Goal: Navigation & Orientation: Find specific page/section

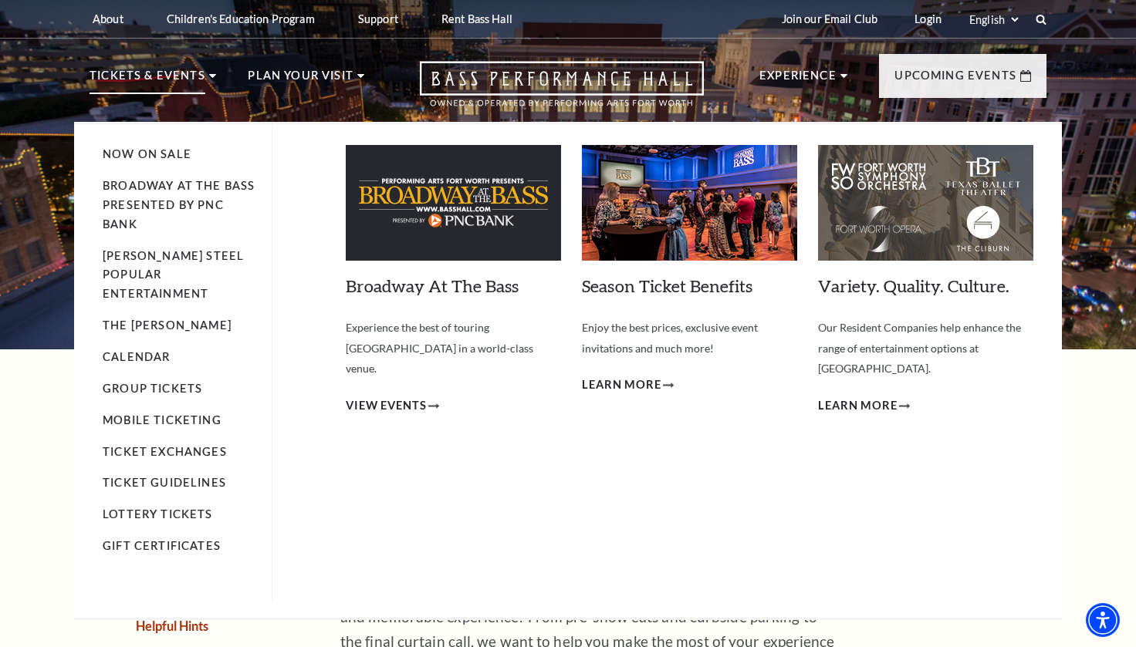
click at [184, 78] on p "Tickets & Events" at bounding box center [148, 80] width 116 height 28
click at [150, 157] on link "Now On Sale" at bounding box center [147, 153] width 89 height 13
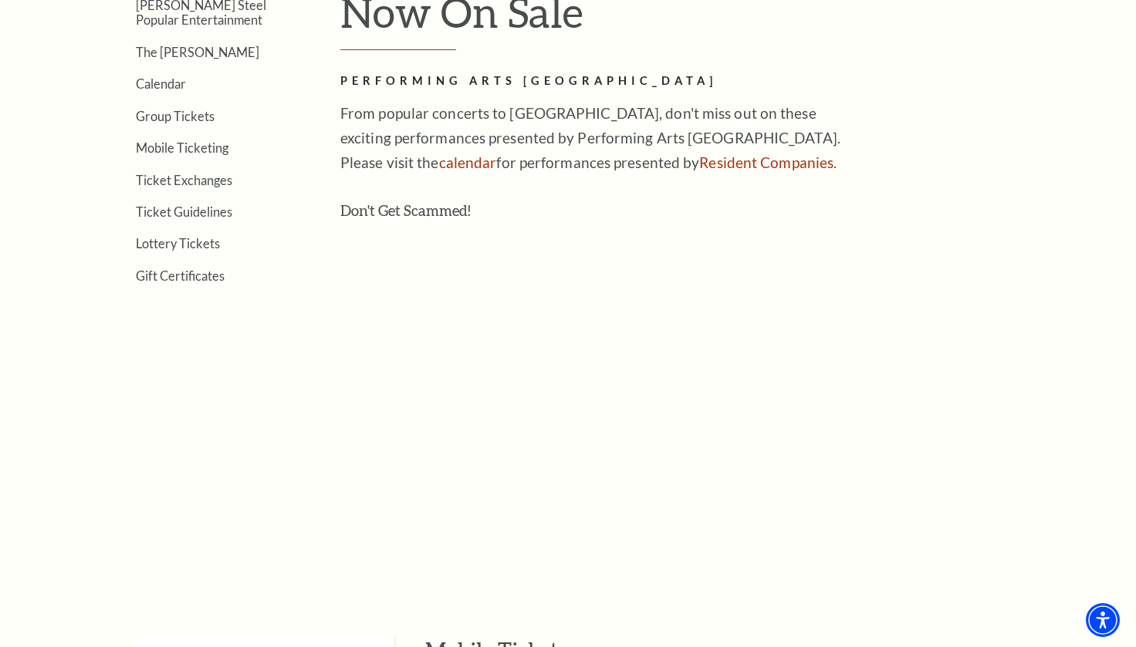
scroll to position [509, 0]
click at [171, 83] on link "Calendar" at bounding box center [161, 83] width 50 height 15
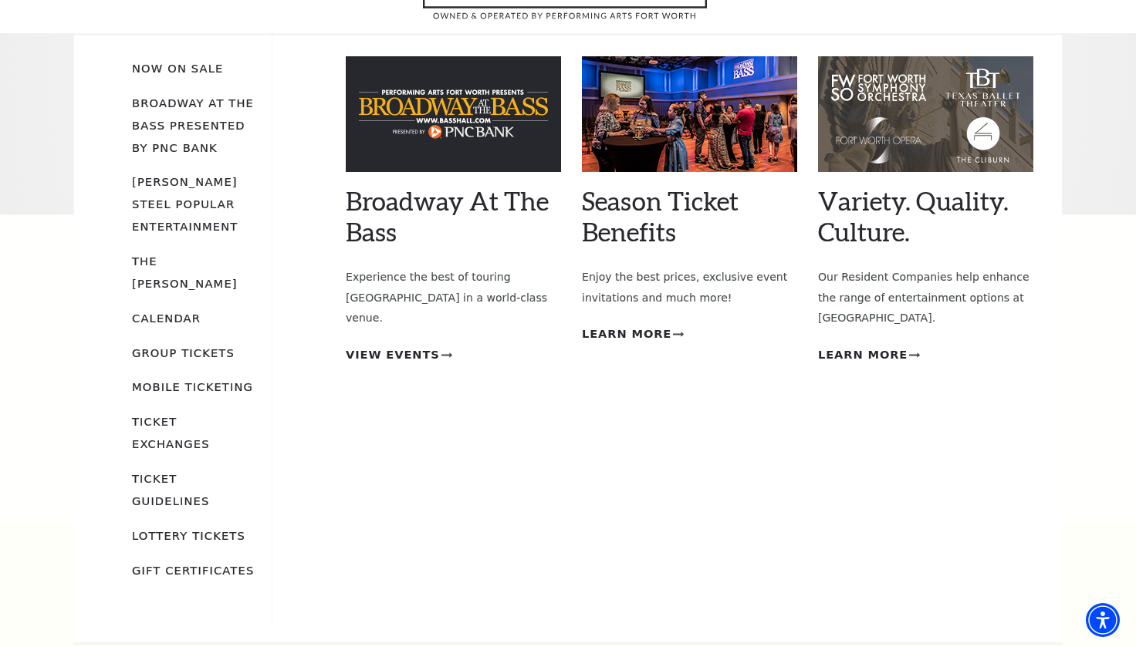
scroll to position [130, 0]
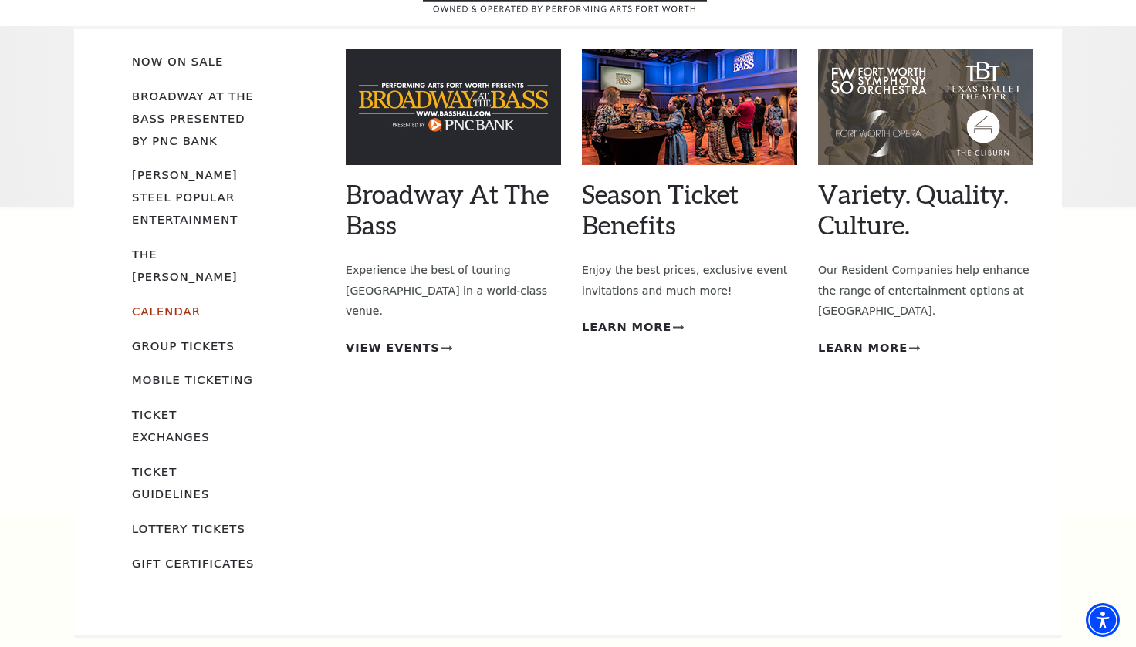
click at [165, 305] on link "Calendar" at bounding box center [166, 311] width 69 height 13
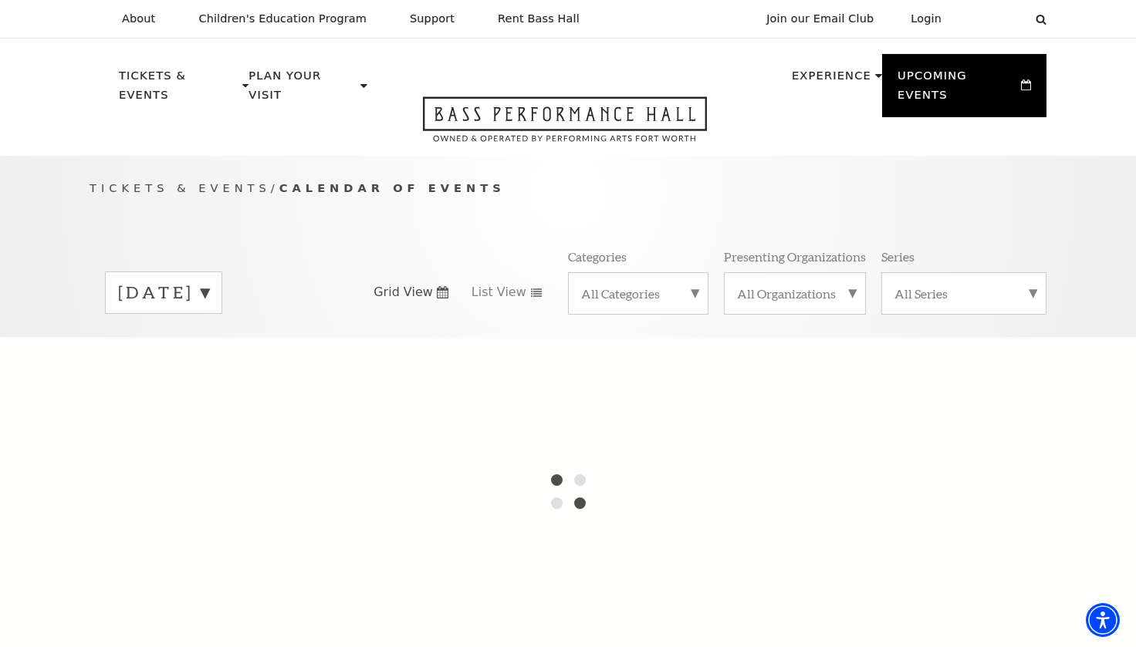
click at [209, 281] on label "[DATE]" at bounding box center [163, 293] width 91 height 24
click at [209, 309] on label "[DATE]" at bounding box center [163, 325] width 91 height 33
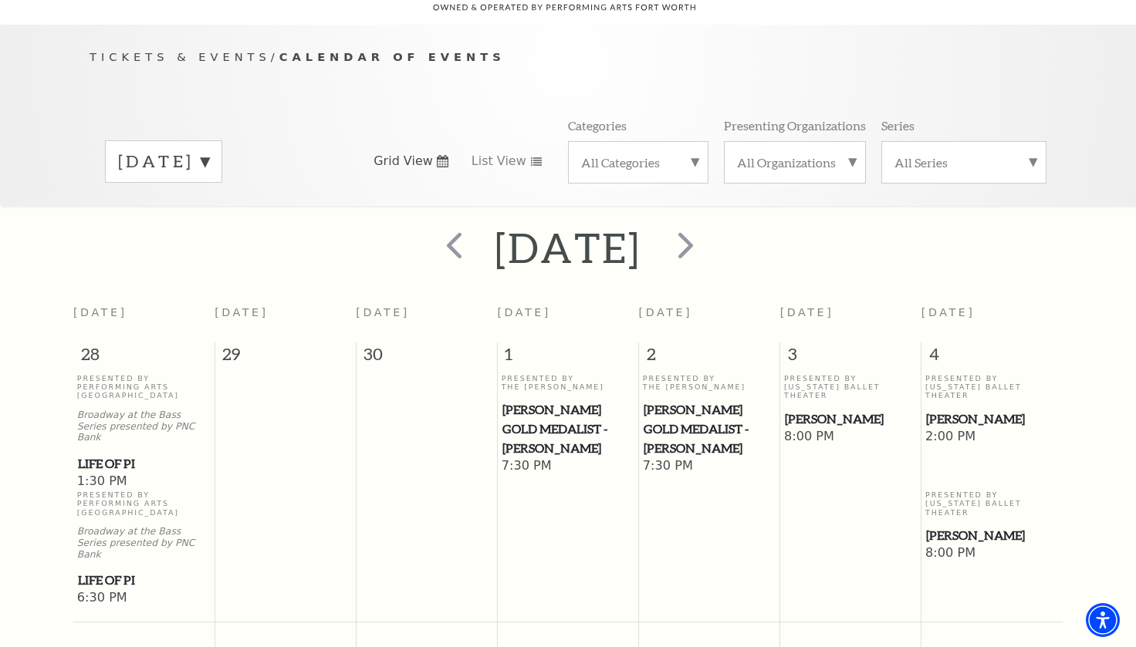
scroll to position [137, 0]
